Goal: Manage account settings

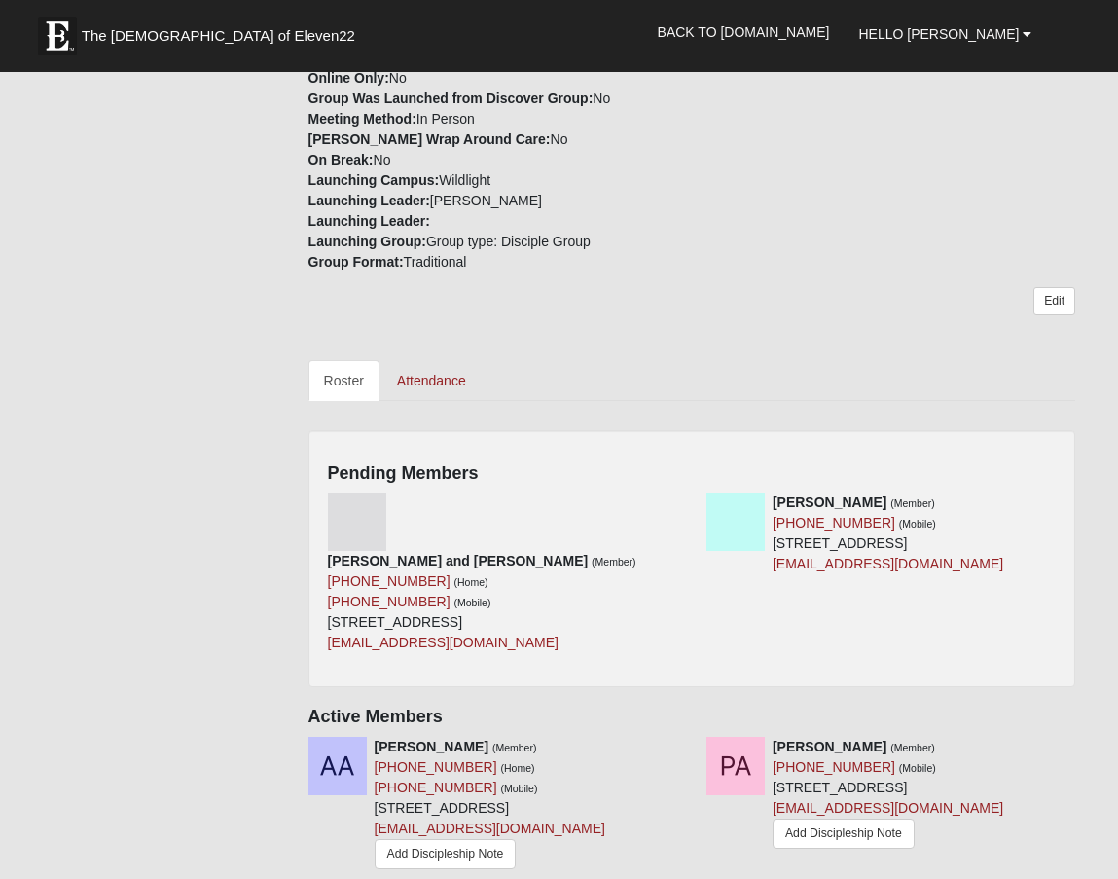
scroll to position [563, 0]
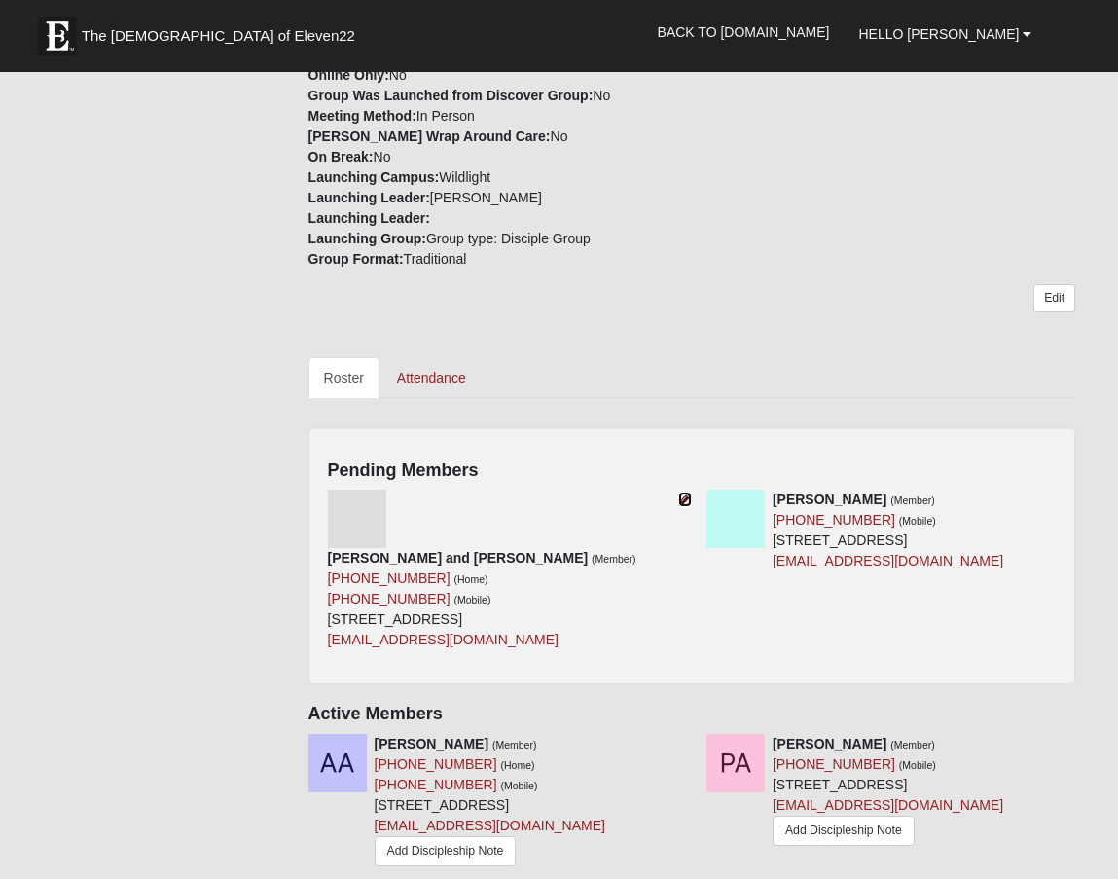
click at [685, 492] on icon at bounding box center [685, 499] width 14 height 14
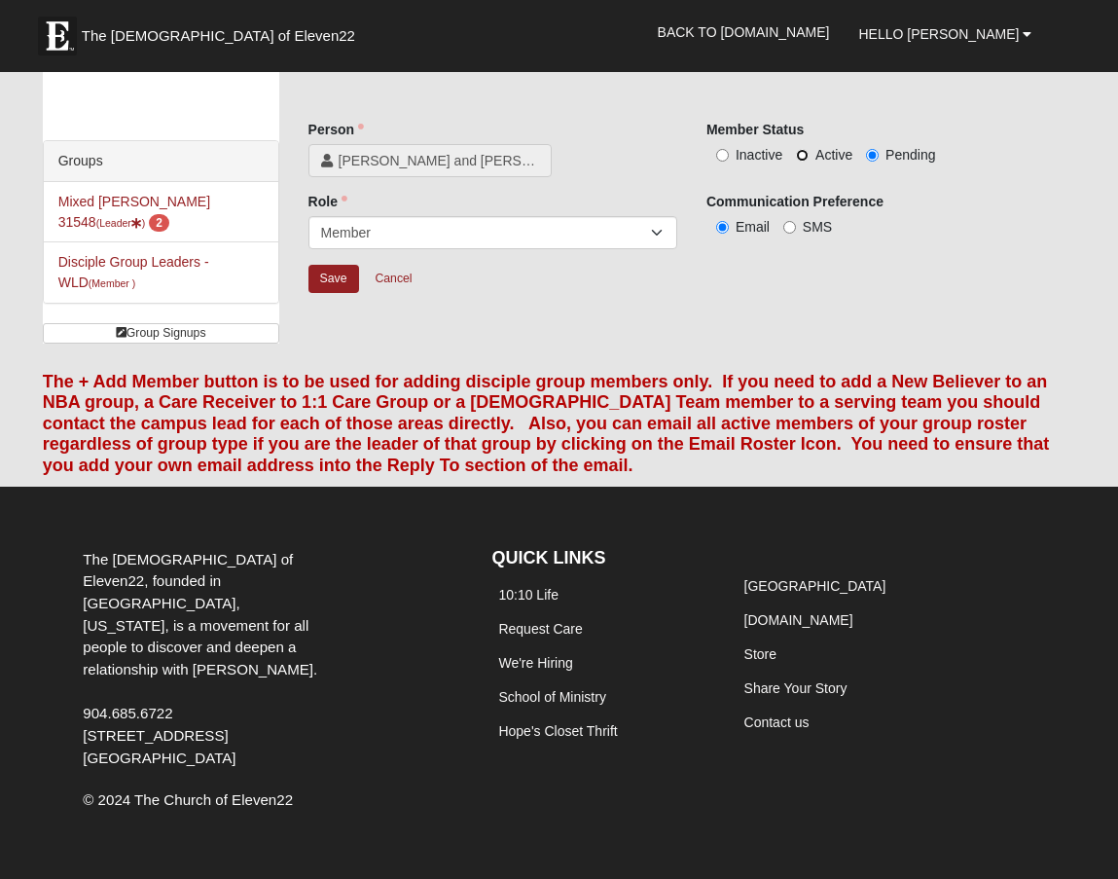
click at [799, 154] on input "Active" at bounding box center [802, 155] width 13 height 13
radio input "true"
click at [332, 279] on input "Save" at bounding box center [333, 279] width 51 height 28
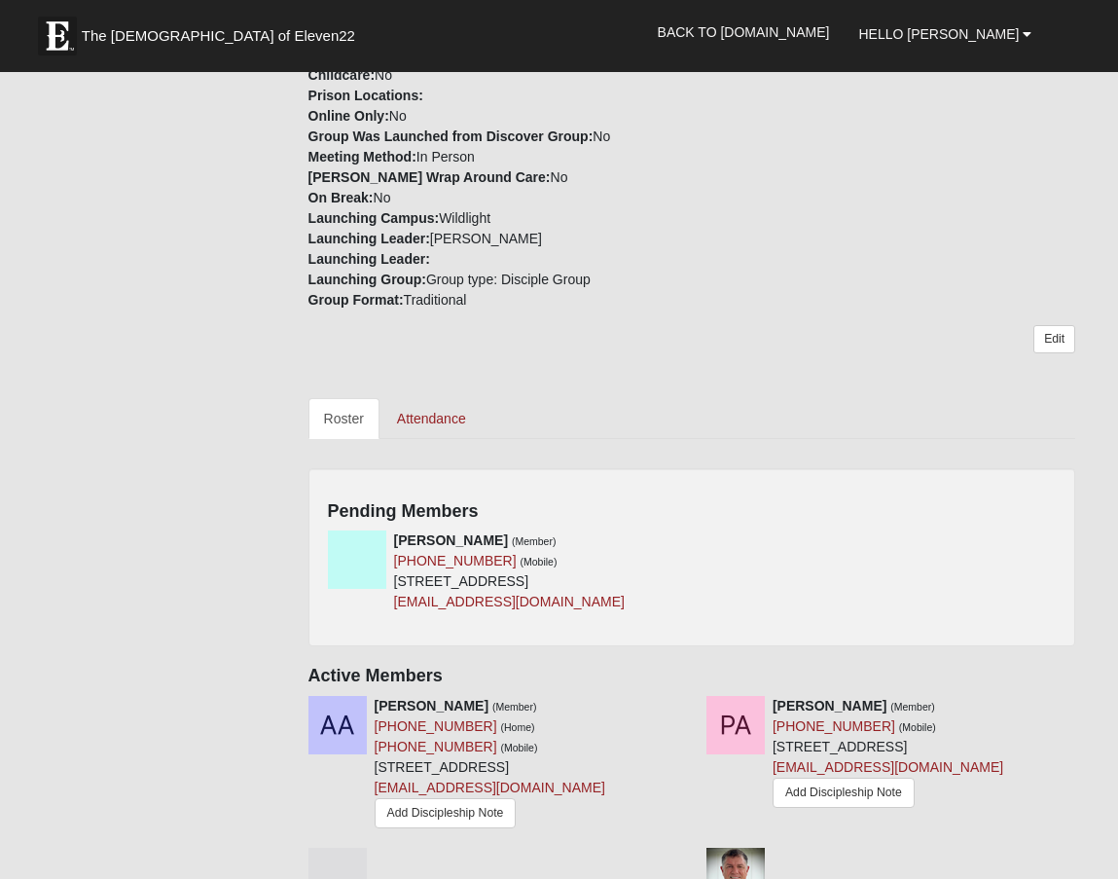
scroll to position [529, 0]
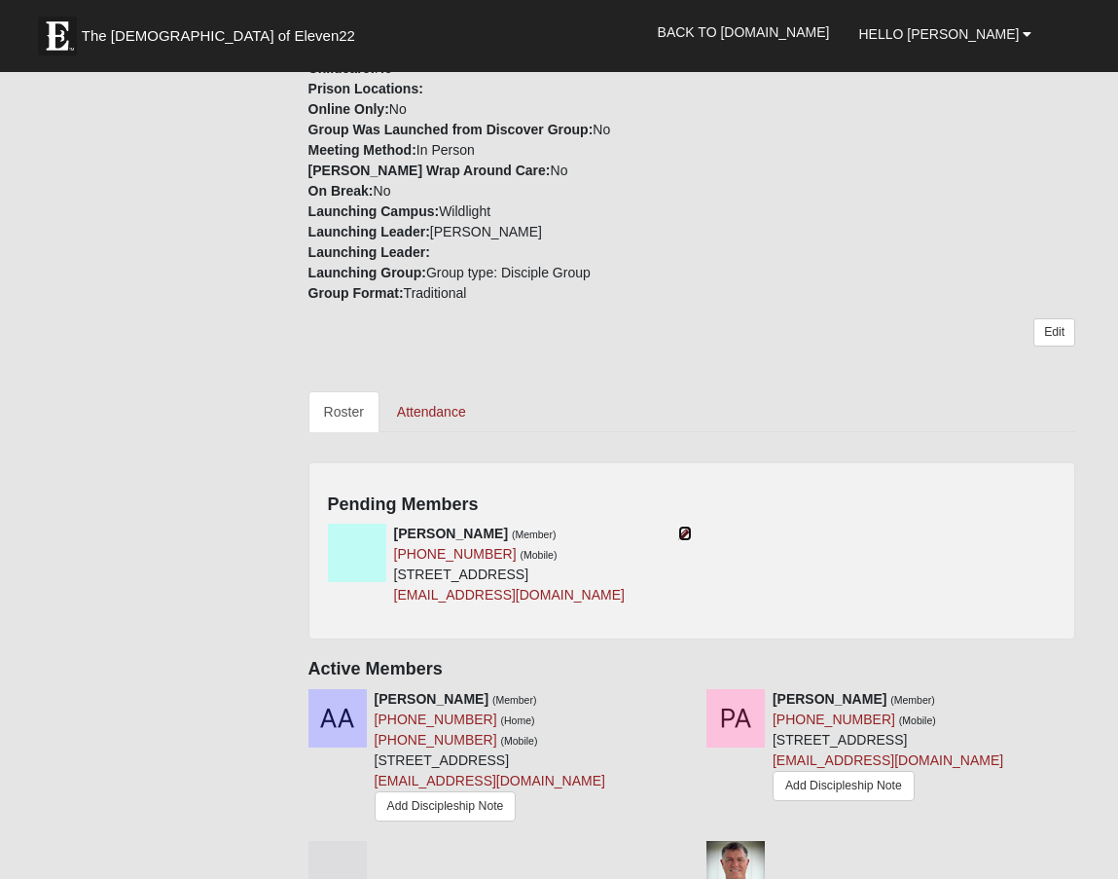
click at [689, 526] on icon at bounding box center [685, 533] width 14 height 14
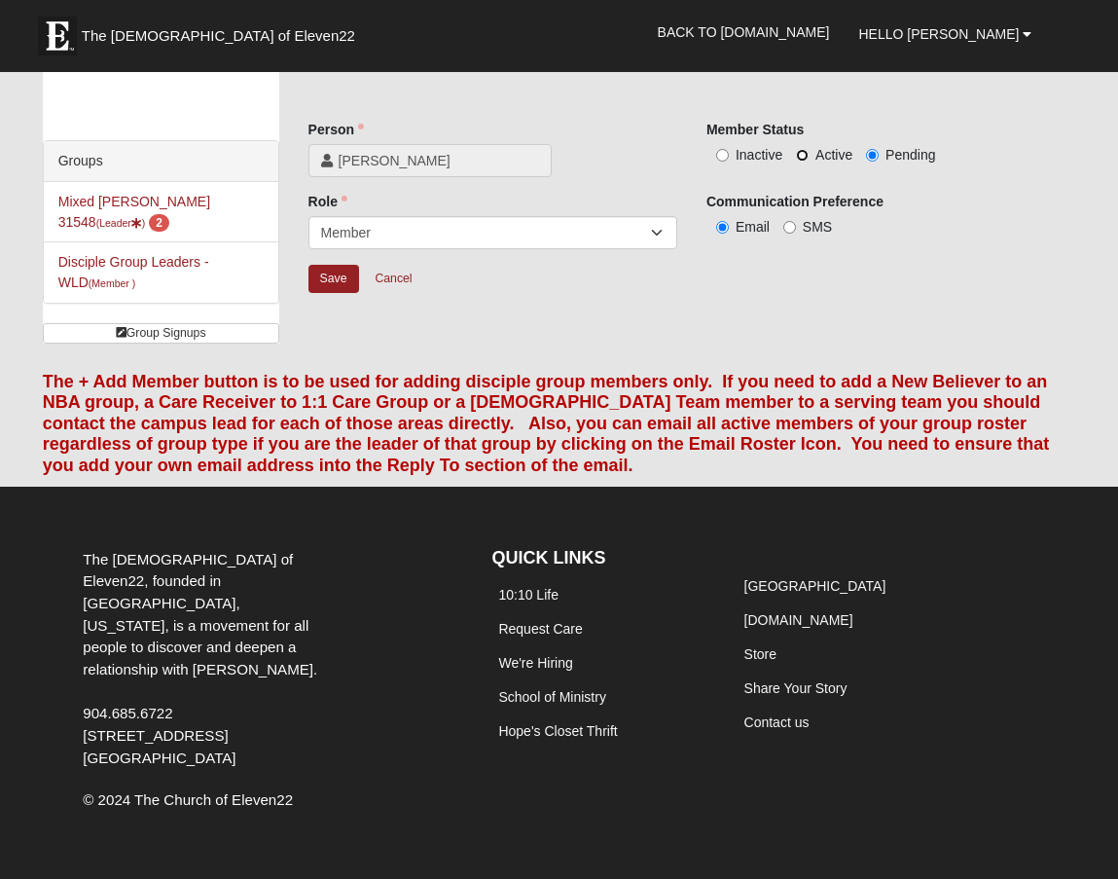
click at [804, 157] on input "Active" at bounding box center [802, 155] width 13 height 13
radio input "true"
click at [340, 279] on input "Save" at bounding box center [333, 279] width 51 height 28
